Goal: Task Accomplishment & Management: Understand process/instructions

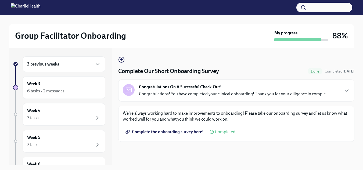
click at [88, 61] on div "3 previous weeks" at bounding box center [64, 64] width 83 height 16
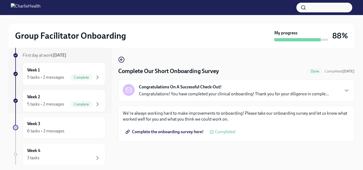
scroll to position [52, 0]
click at [61, 104] on div "5 tasks • 2 messages" at bounding box center [45, 104] width 37 height 6
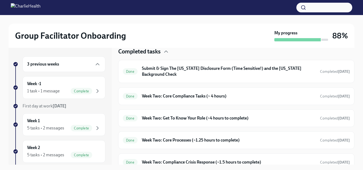
scroll to position [167, 0]
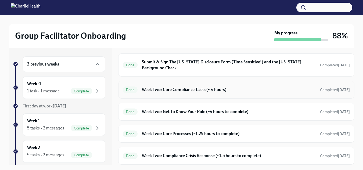
click at [200, 89] on h6 "Week Two: Core Compliance Tasks (~ 4 hours)" at bounding box center [229, 90] width 174 height 6
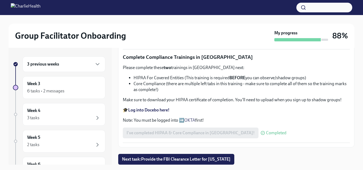
scroll to position [314, 0]
click at [56, 89] on div "6 tasks • 2 messages" at bounding box center [45, 91] width 37 height 6
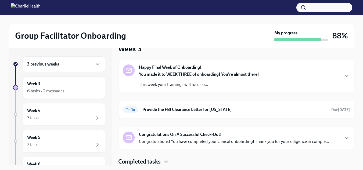
scroll to position [14, 0]
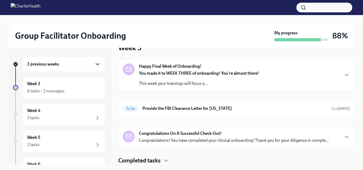
click at [94, 63] on icon "button" at bounding box center [97, 64] width 6 height 6
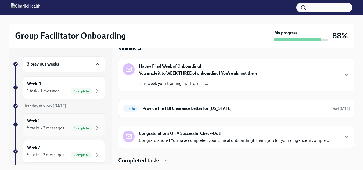
click at [42, 126] on div "5 tasks • 2 messages" at bounding box center [45, 128] width 37 height 6
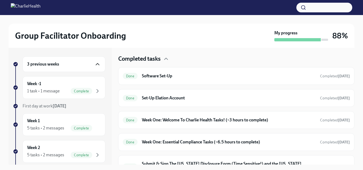
scroll to position [157, 0]
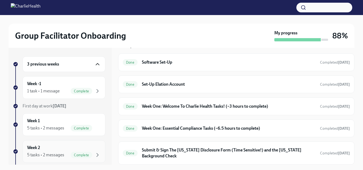
click at [64, 152] on div "5 tasks • 2 messages Complete" at bounding box center [64, 155] width 74 height 6
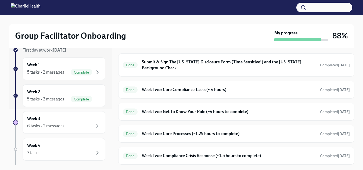
scroll to position [57, 0]
click at [41, 123] on div "6 tasks • 2 messages" at bounding box center [45, 125] width 37 height 6
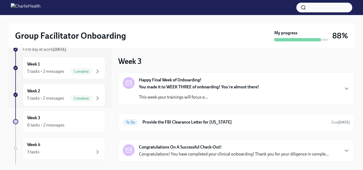
click at [169, 85] on strong "You made it to WEEK THREE of onboarding! You're almost there!" at bounding box center [199, 86] width 120 height 5
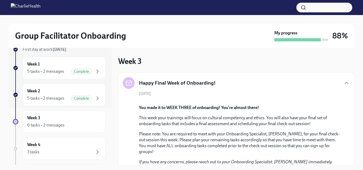
click at [355, 59] on div "Group Facilitator Onboarding My progress 88% 3 previous weeks Week -1 1 task • …" at bounding box center [181, 132] width 363 height 234
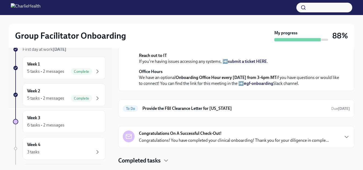
scroll to position [228, 0]
click at [51, 94] on div "Week 2 5 tasks • 2 messages Complete" at bounding box center [64, 94] width 74 height 13
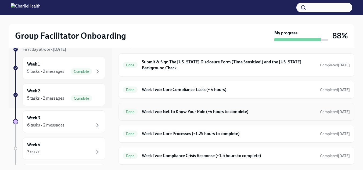
click at [201, 113] on h6 "Week Two: Get To Know Your Role (~4 hours to complete)" at bounding box center [229, 112] width 174 height 6
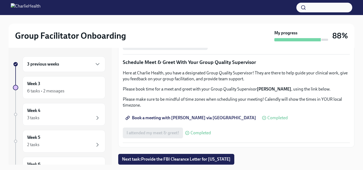
scroll to position [521, 0]
click at [181, 121] on span "Book a meeting with [PERSON_NAME] via [GEOGRAPHIC_DATA]" at bounding box center [192, 117] width 130 height 5
